Goal: Download file/media: Download file/media

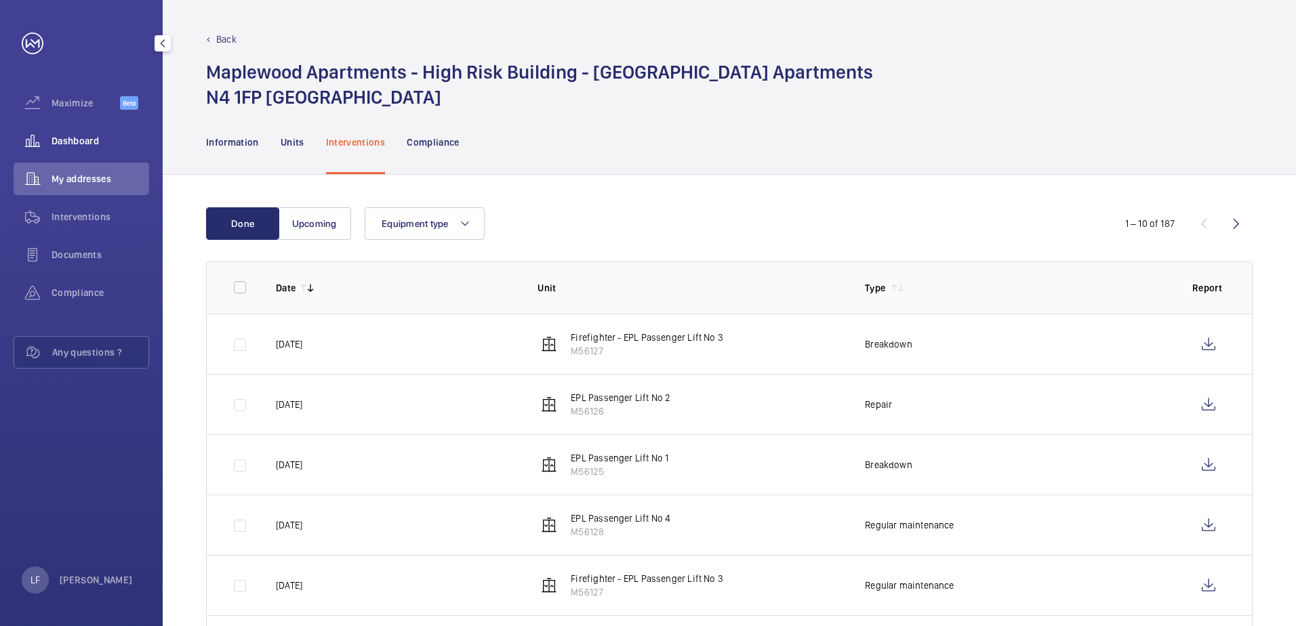
click at [79, 144] on span "Dashboard" at bounding box center [101, 141] width 98 height 14
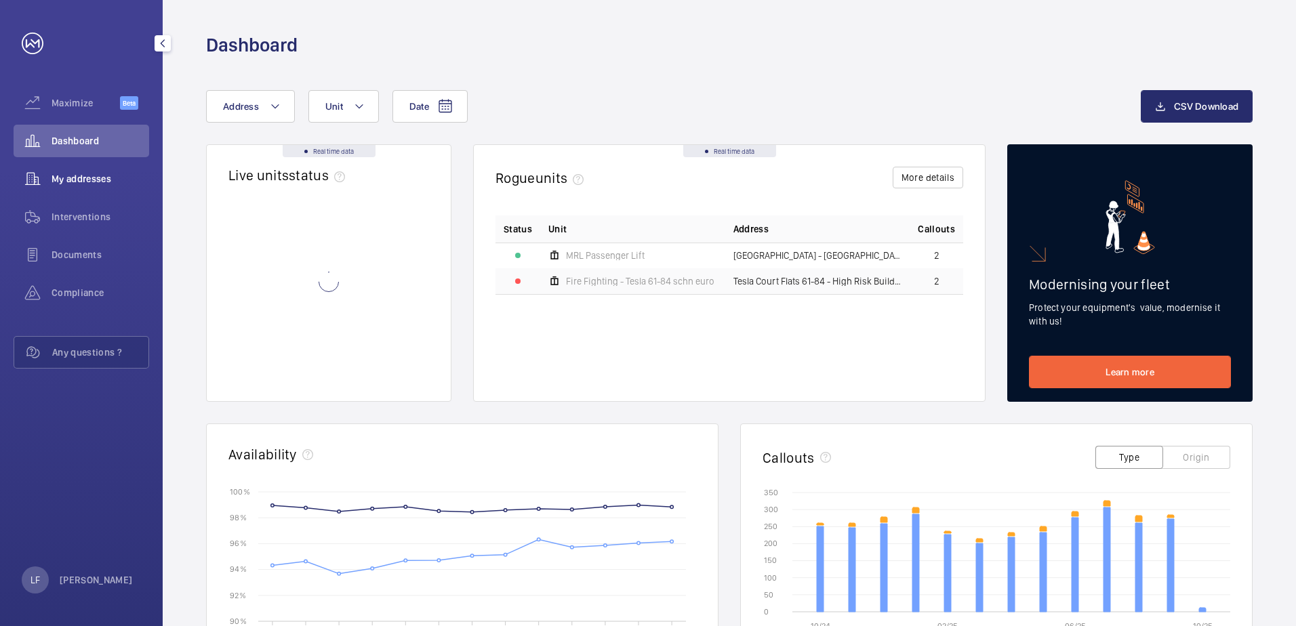
click at [95, 180] on span "My addresses" at bounding box center [101, 179] width 98 height 14
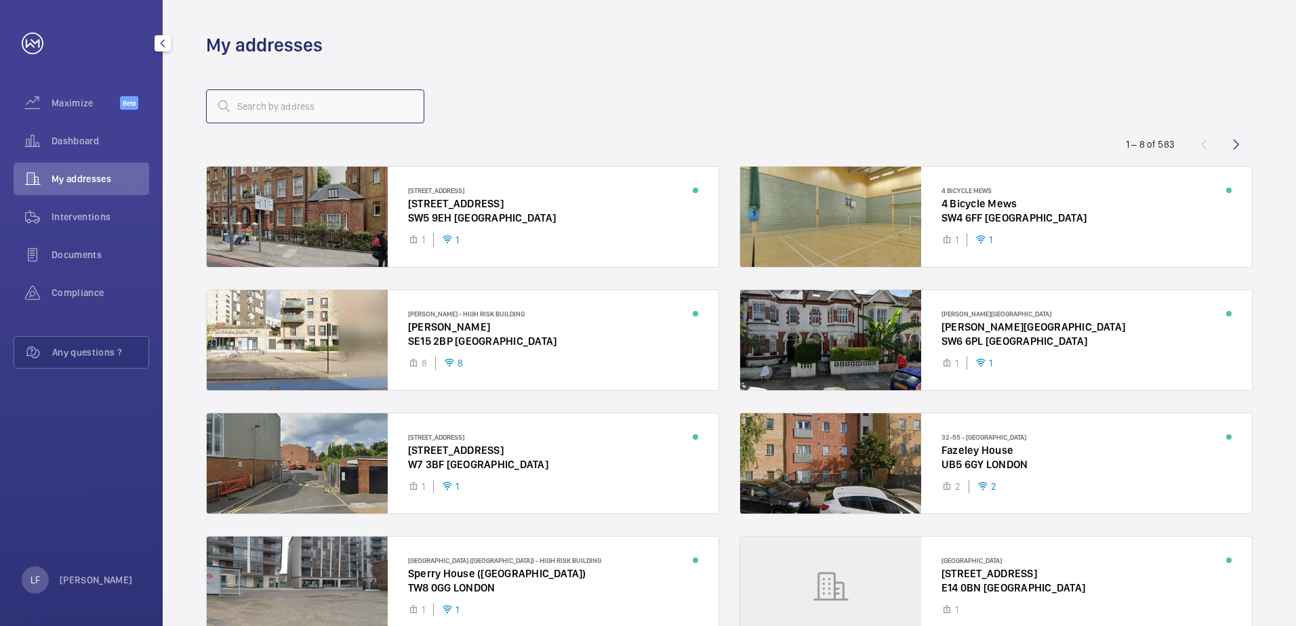
click at [243, 112] on input "text" at bounding box center [315, 106] width 218 height 34
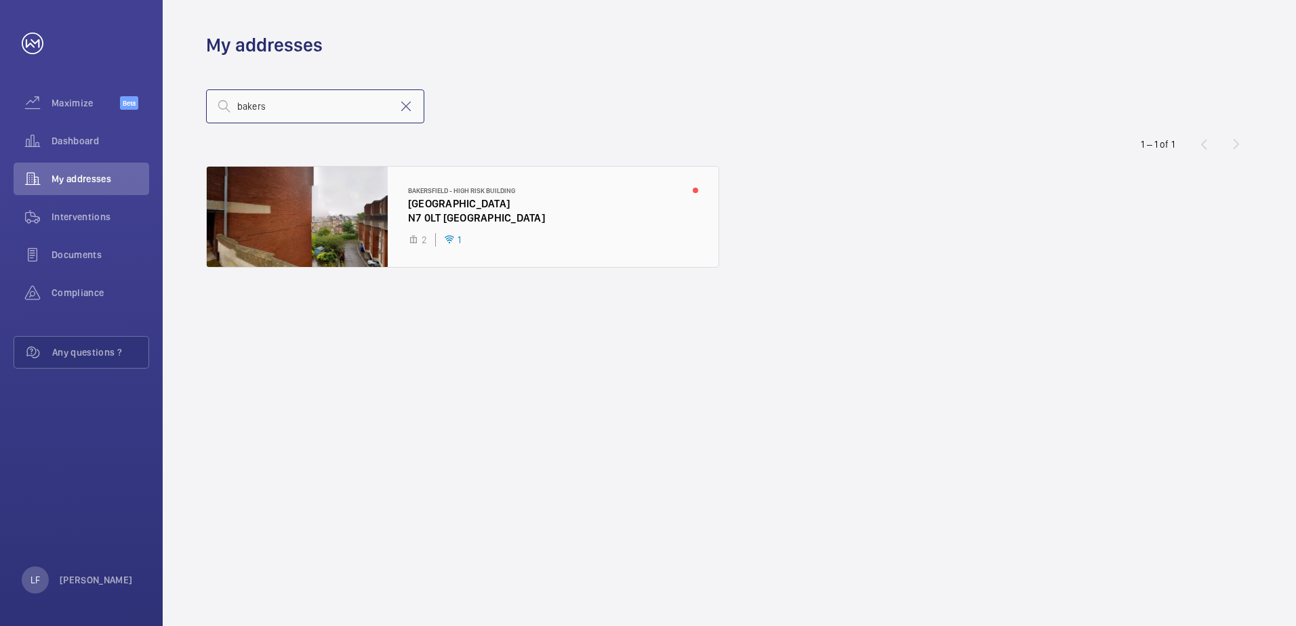
type input "bakers"
click at [429, 209] on div at bounding box center [463, 217] width 512 height 100
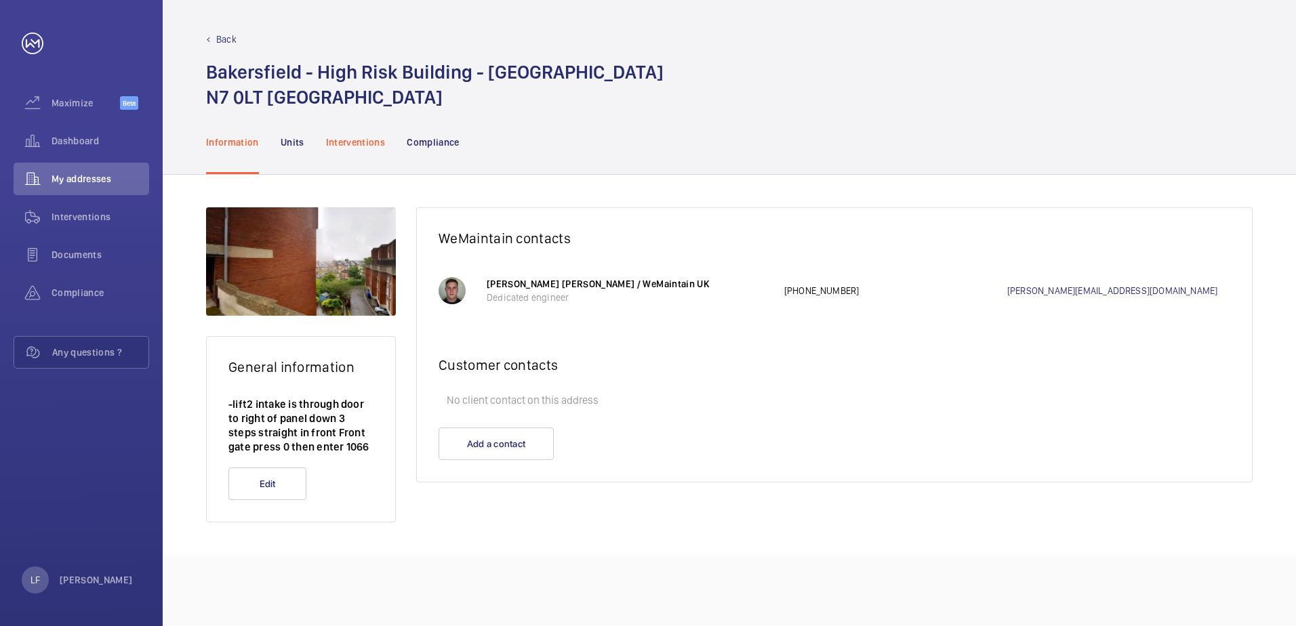
click at [370, 149] on div "Interventions" at bounding box center [356, 142] width 60 height 64
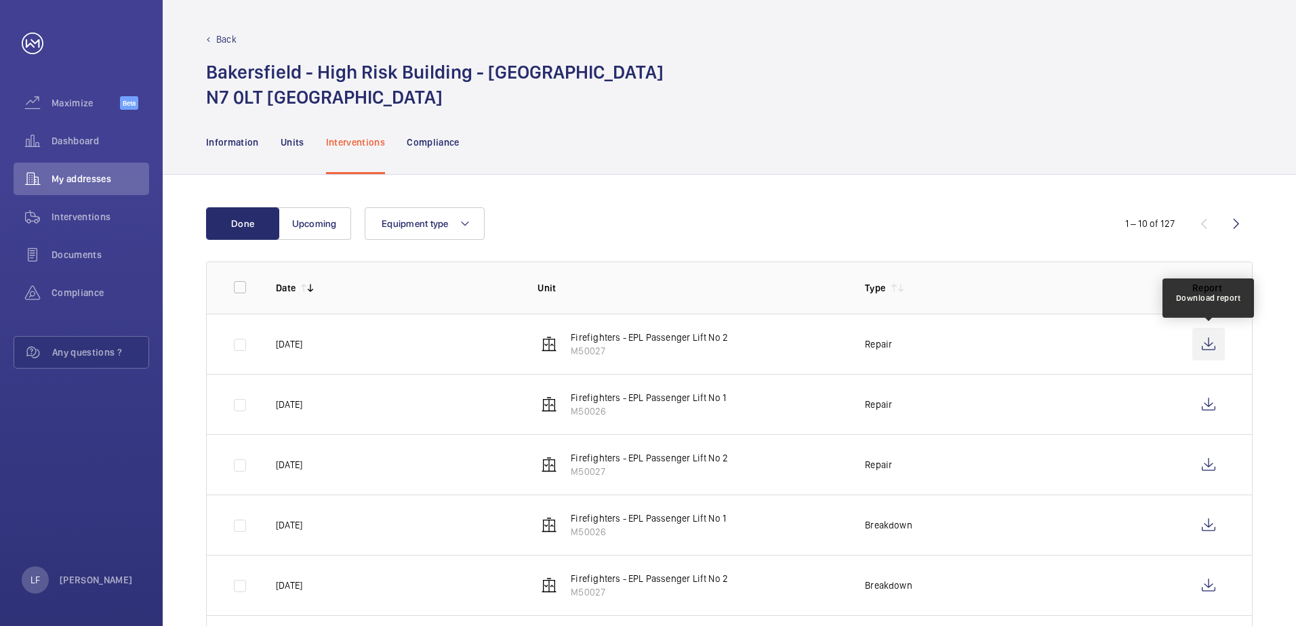
click at [1216, 346] on wm-front-icon-button at bounding box center [1208, 344] width 33 height 33
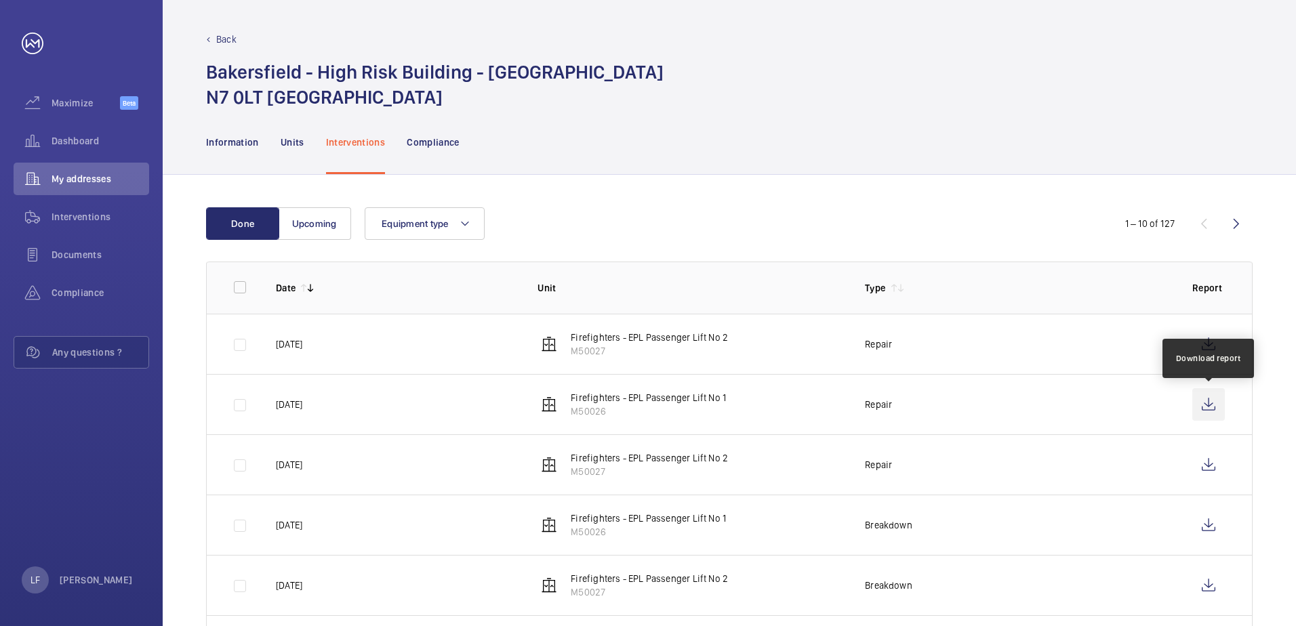
click at [1200, 409] on wm-front-icon-button at bounding box center [1208, 404] width 33 height 33
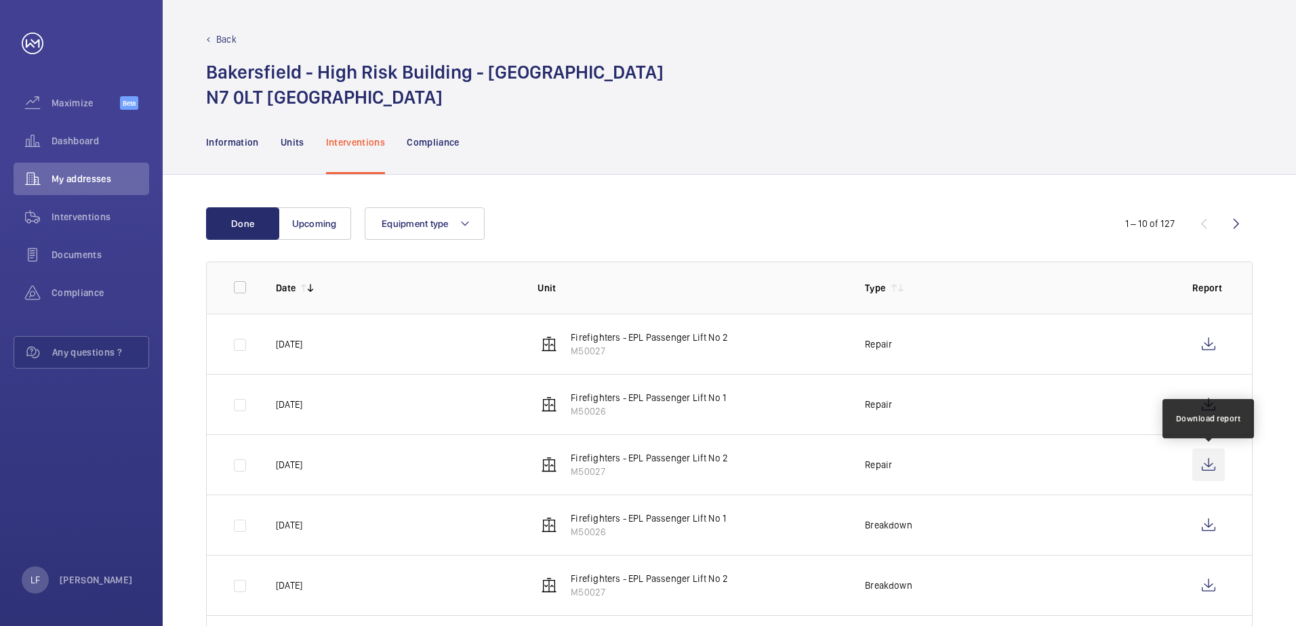
click at [1194, 466] on wm-front-icon-button at bounding box center [1208, 465] width 33 height 33
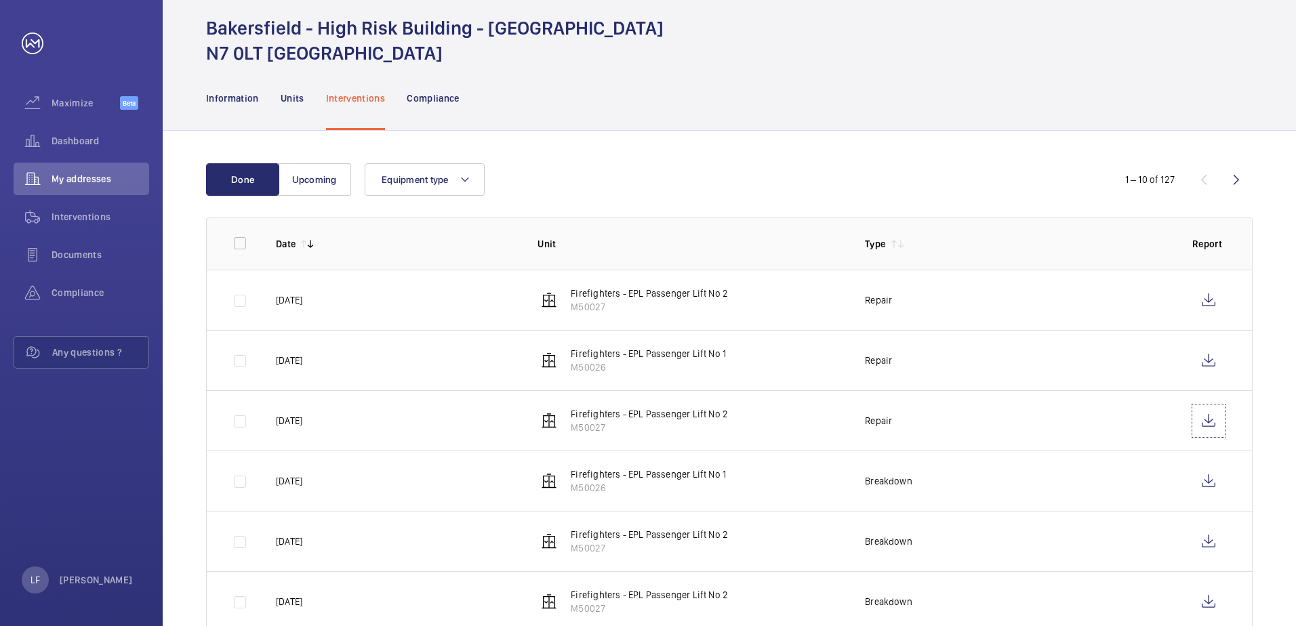
scroll to position [68, 0]
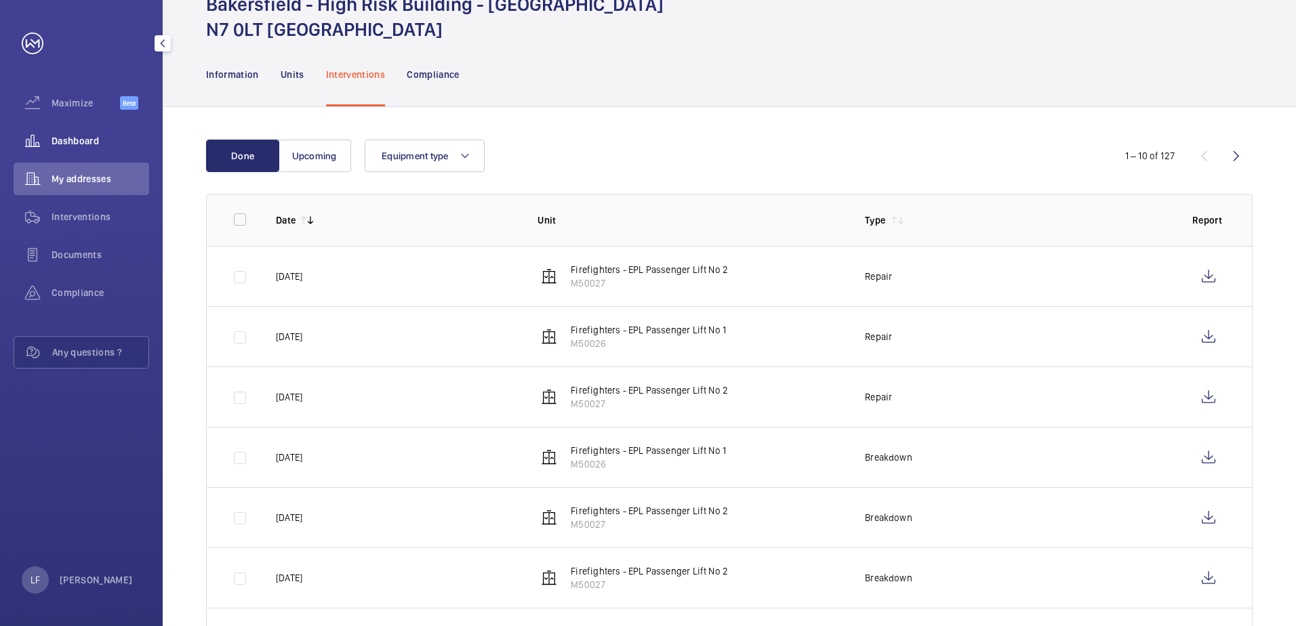
click at [68, 135] on span "Dashboard" at bounding box center [101, 141] width 98 height 14
